Goal: Navigation & Orientation: Find specific page/section

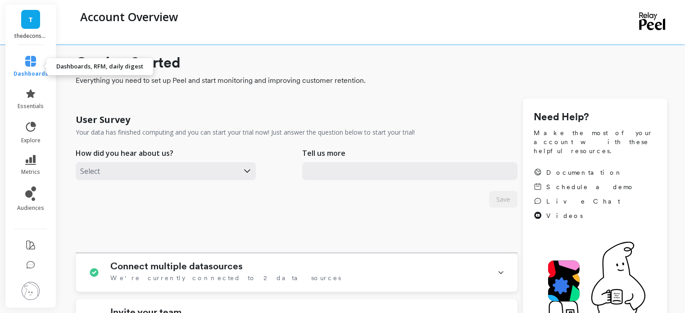
click at [26, 58] on icon at bounding box center [30, 61] width 11 height 11
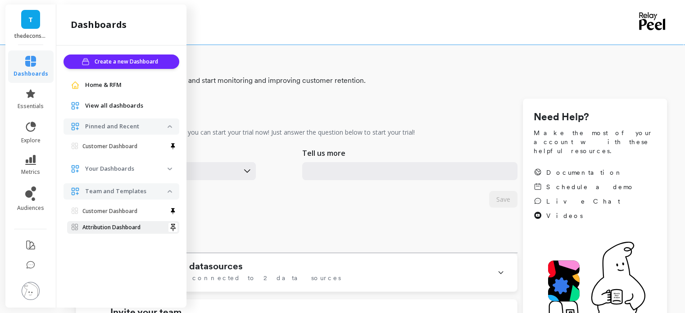
click at [119, 229] on p "Attribution Dashboard" at bounding box center [111, 227] width 58 height 7
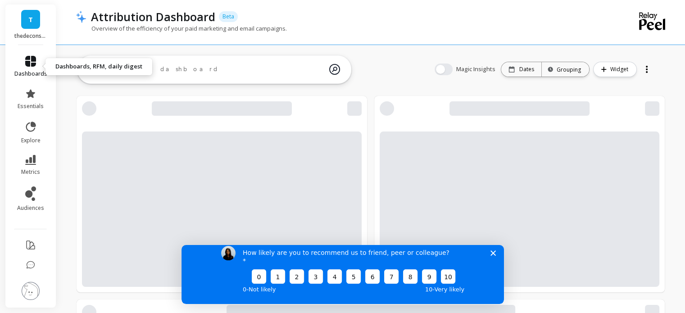
click at [26, 59] on icon at bounding box center [30, 61] width 11 height 11
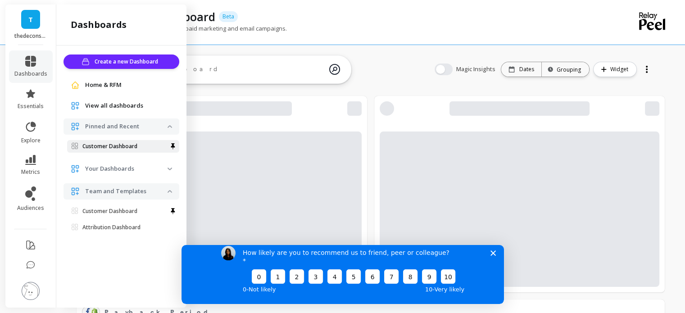
click at [113, 149] on p "Customer Dashboard" at bounding box center [109, 146] width 55 height 7
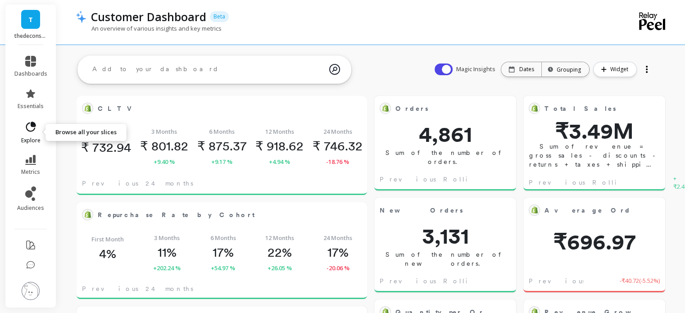
click at [27, 129] on icon at bounding box center [31, 127] width 10 height 10
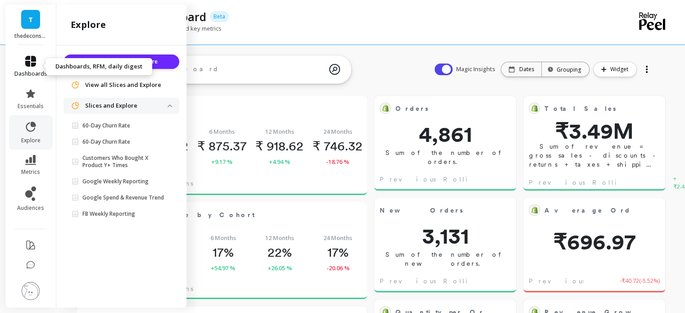
click at [21, 61] on link "dashboards" at bounding box center [30, 67] width 33 height 22
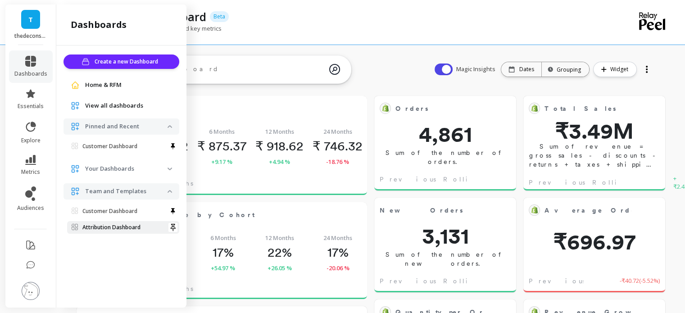
click at [111, 230] on p "Attribution Dashboard" at bounding box center [111, 227] width 58 height 7
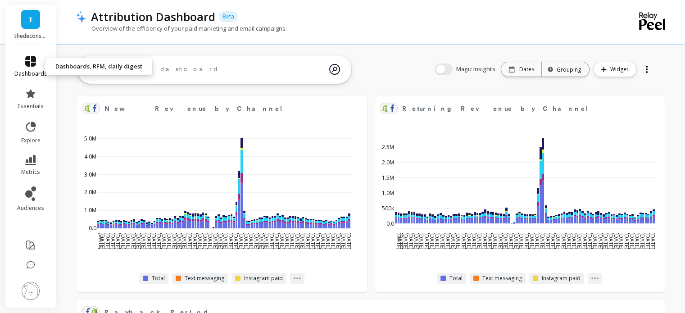
click at [32, 69] on link "dashboards" at bounding box center [30, 67] width 33 height 22
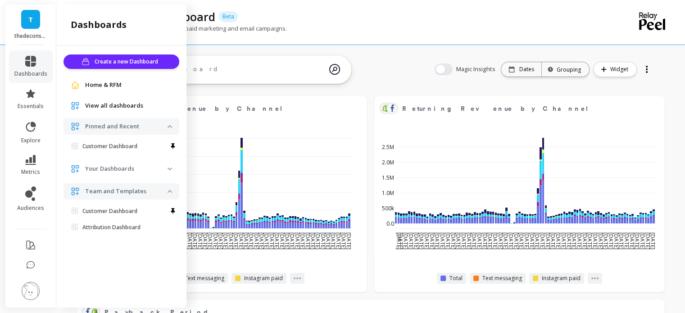
click at [109, 168] on p "Your Dashboards" at bounding box center [126, 168] width 82 height 9
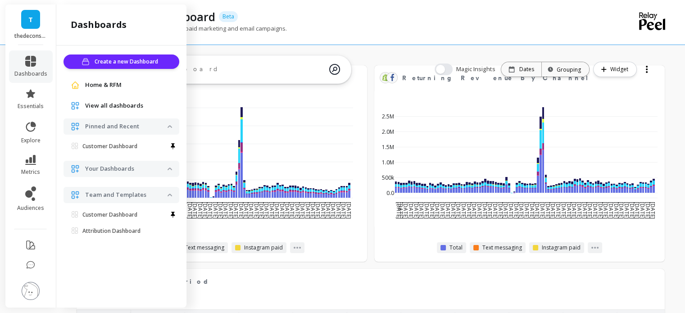
scroll to position [32, 0]
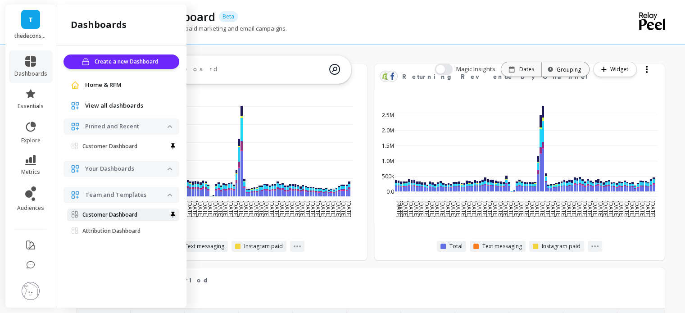
click at [109, 210] on link "Customer Dashboard" at bounding box center [123, 215] width 112 height 13
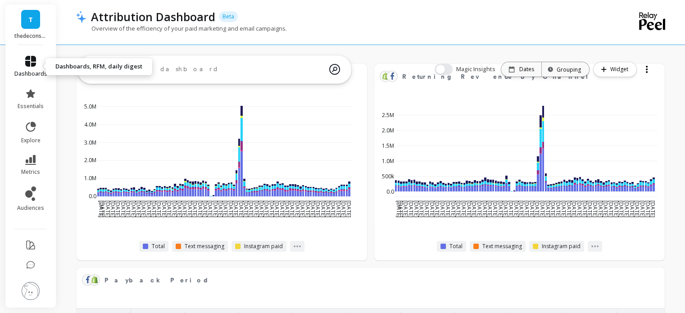
click at [26, 68] on link "dashboards" at bounding box center [30, 67] width 33 height 22
